Goal: Information Seeking & Learning: Learn about a topic

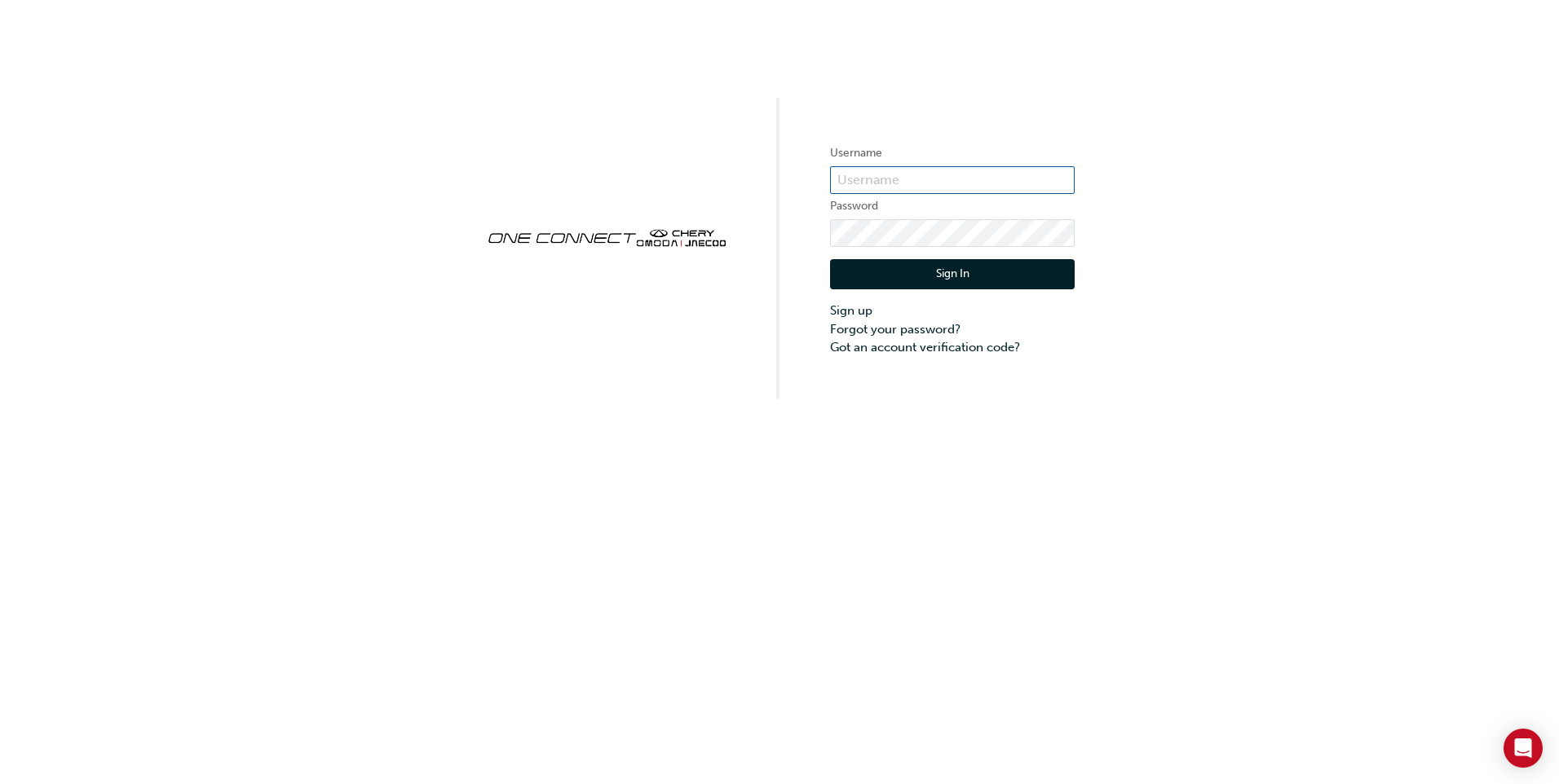
type input "CHAU1364"
click at [922, 275] on button "Sign In" at bounding box center [953, 275] width 245 height 31
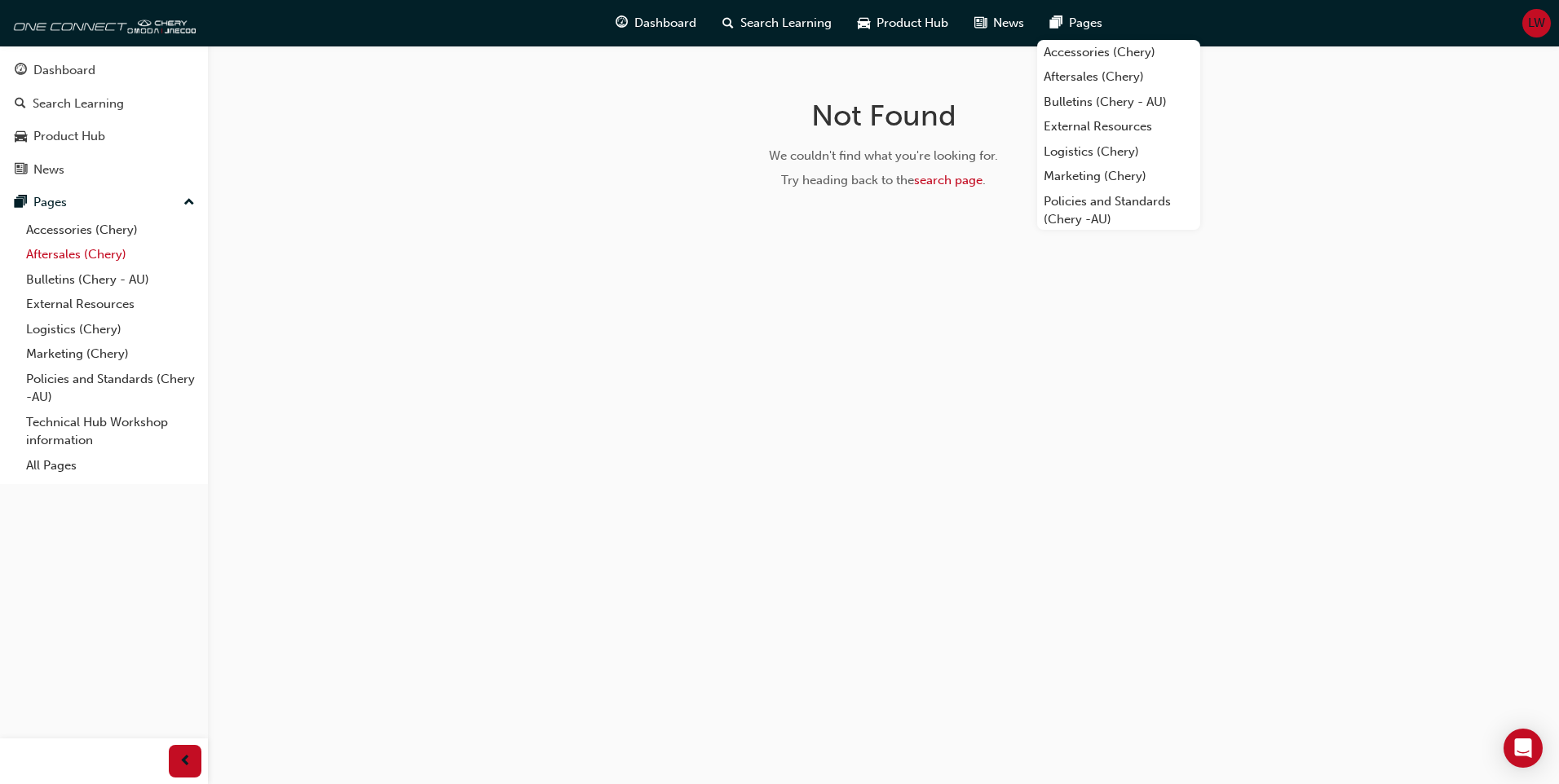
click at [71, 254] on link "Aftersales (Chery)" at bounding box center [110, 254] width 182 height 25
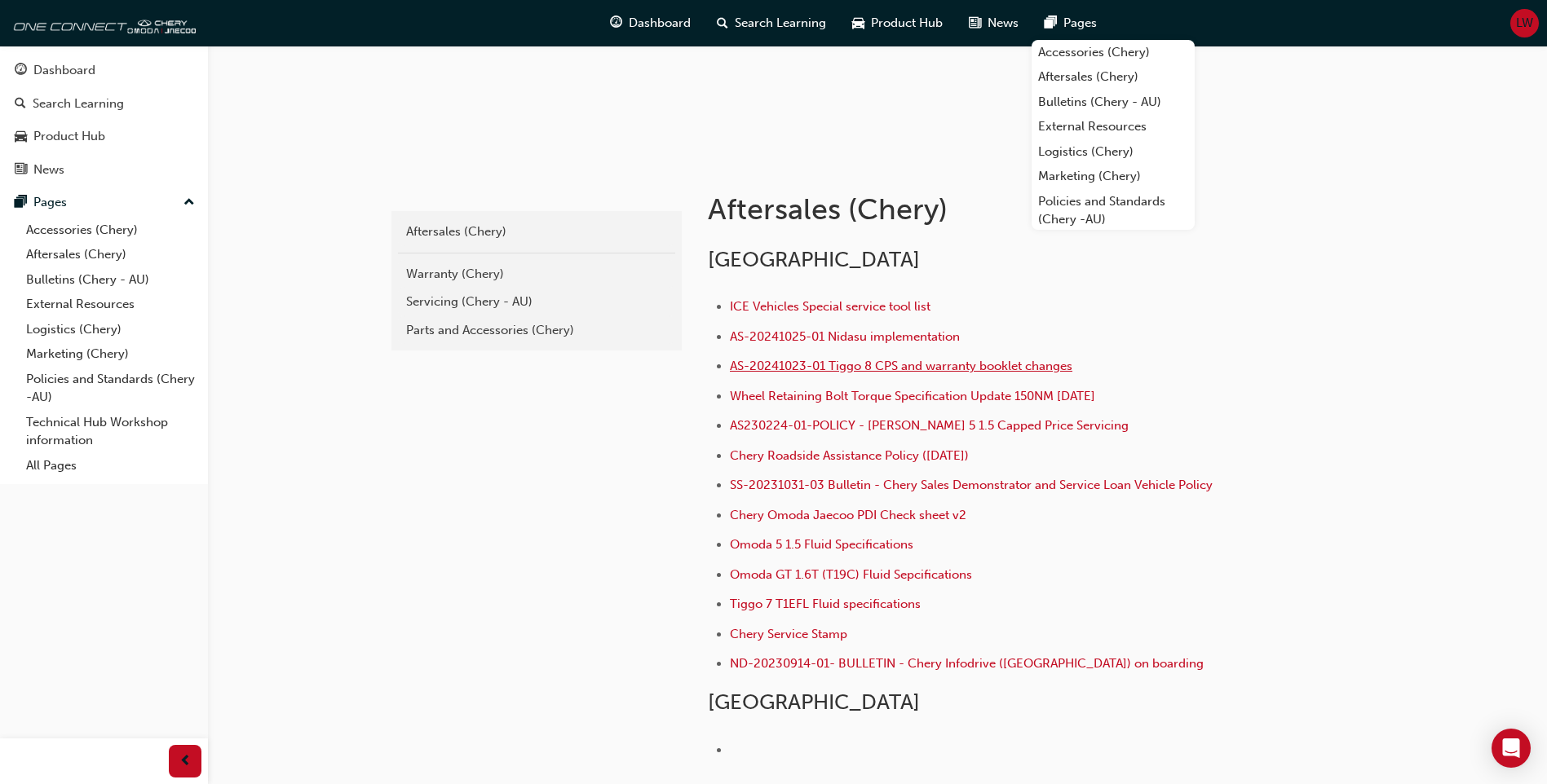
scroll to position [245, 0]
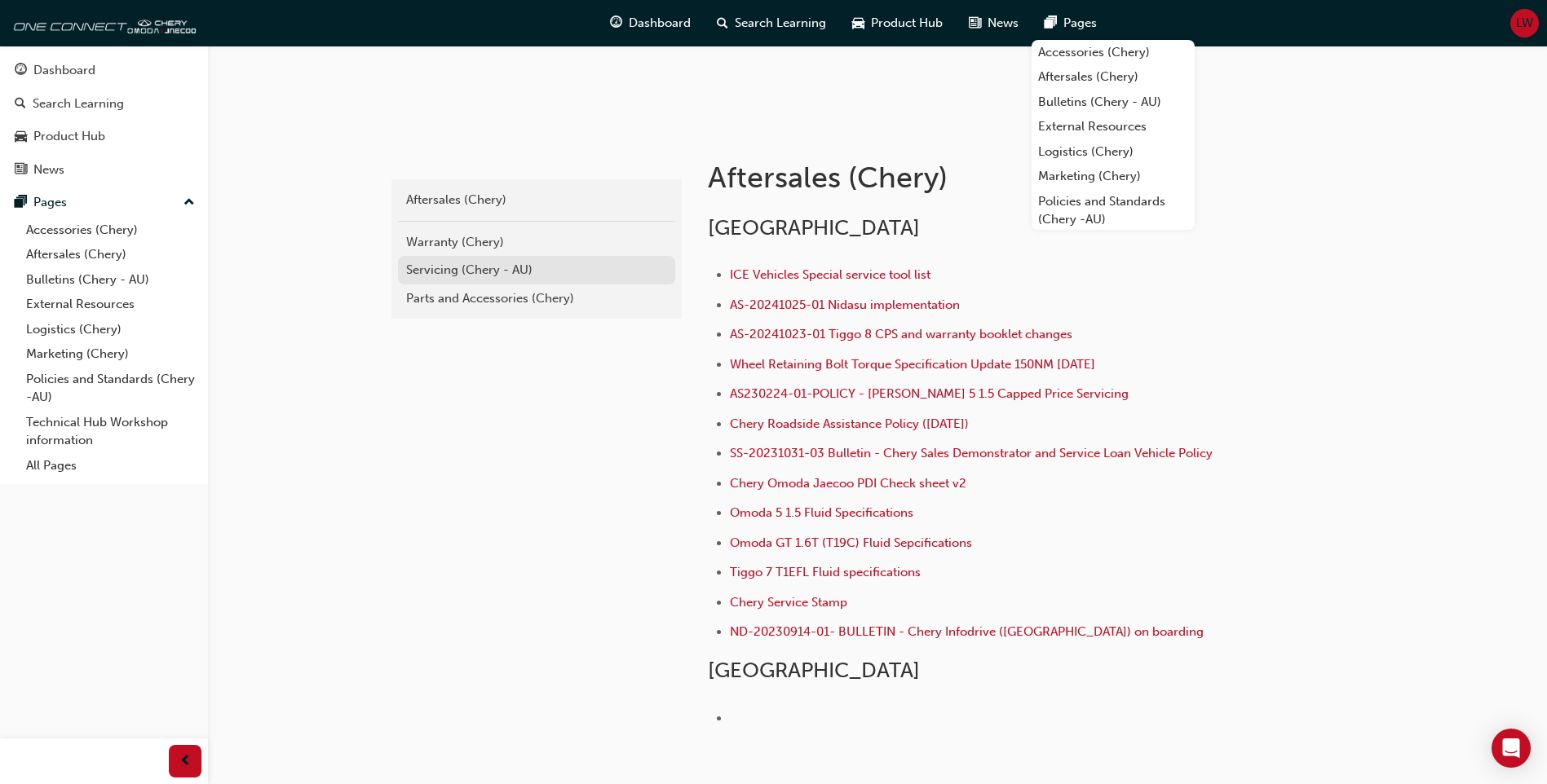
click at [481, 266] on div "Servicing (Chery - AU)" at bounding box center [536, 270] width 261 height 19
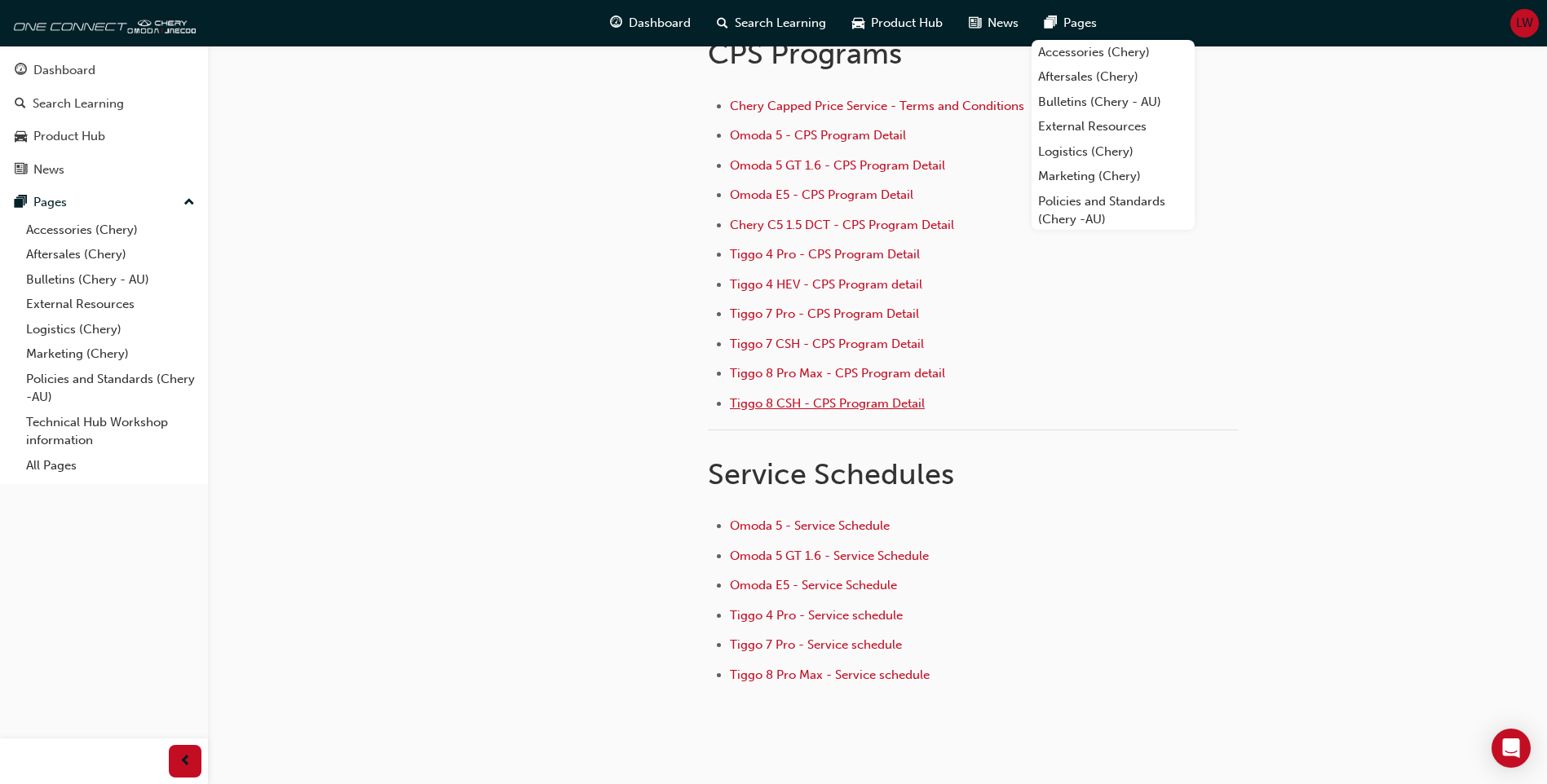
scroll to position [163, 0]
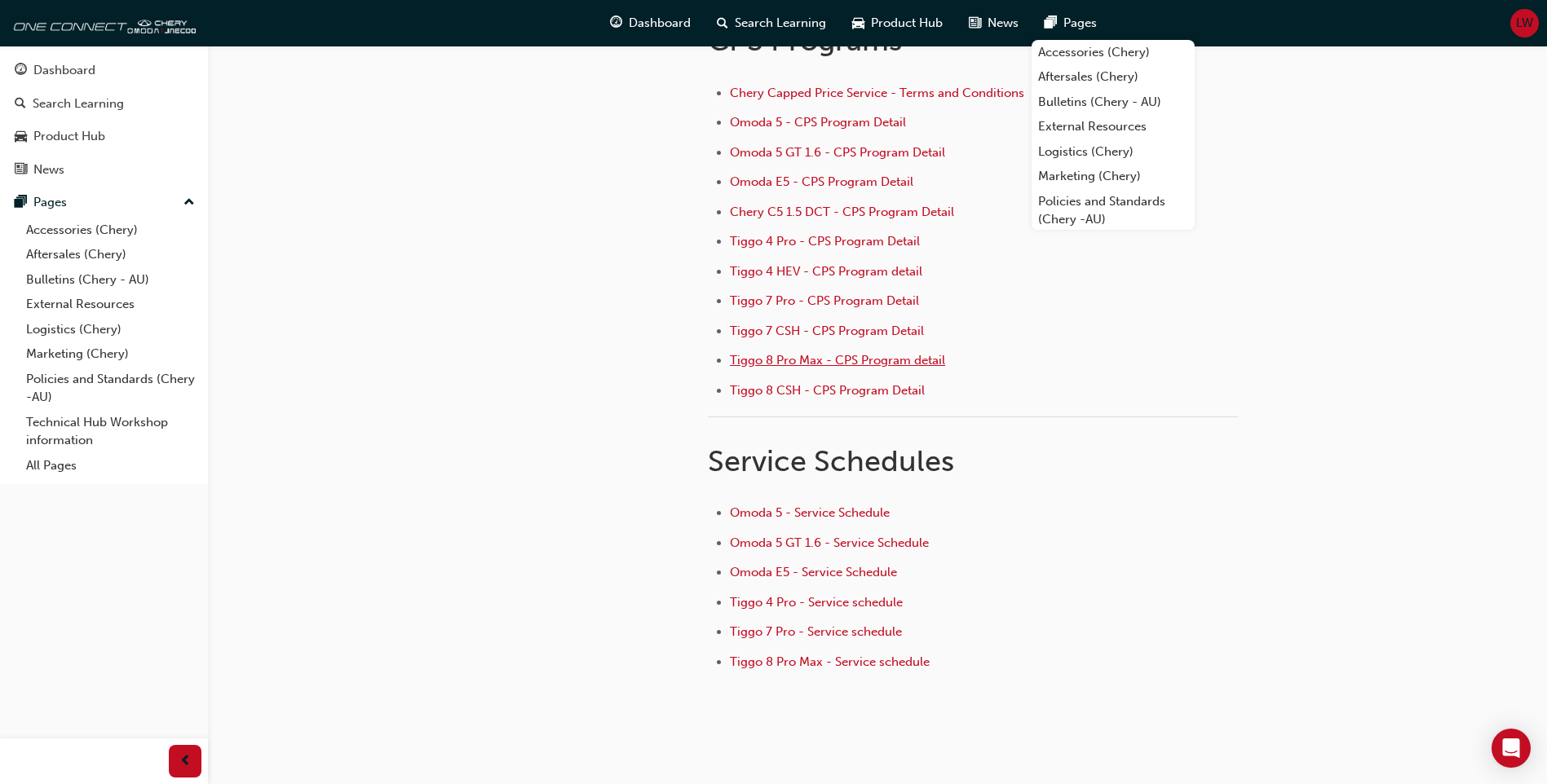
click at [773, 366] on span "Tiggo 8 Pro Max - CPS Program detail" at bounding box center [837, 359] width 215 height 15
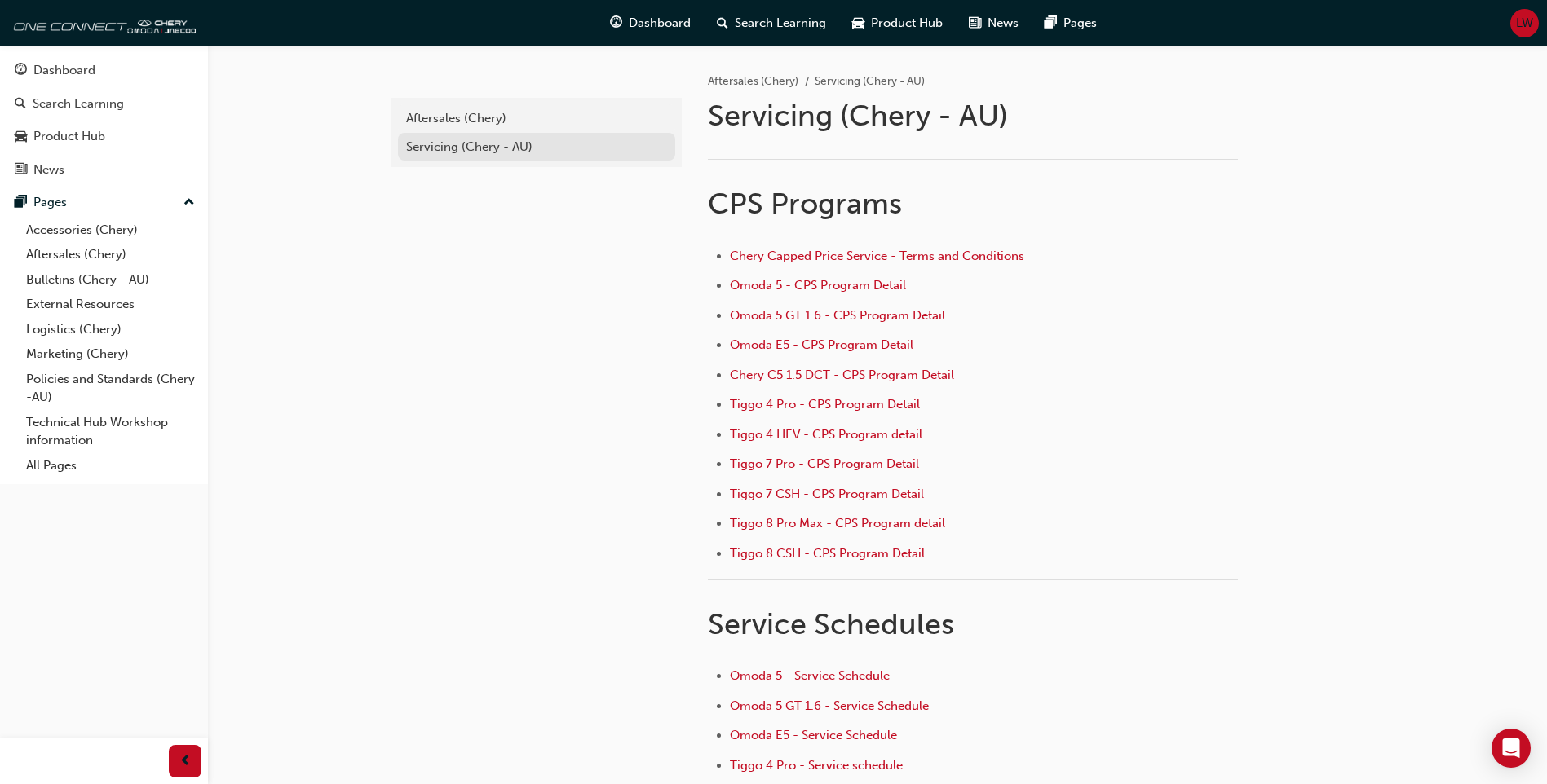
click at [497, 150] on div "Servicing (Chery - AU)" at bounding box center [536, 148] width 261 height 19
click at [812, 319] on span "Omoda 5 GT 1.6 - CPS Program Detail" at bounding box center [837, 315] width 215 height 15
